Goal: Task Accomplishment & Management: Use online tool/utility

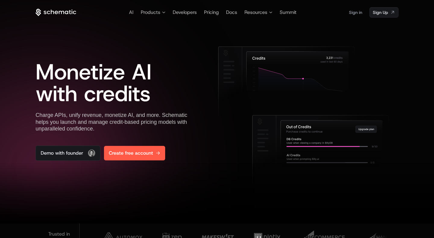
click at [143, 155] on span "Create free account" at bounding box center [131, 152] width 44 height 7
